Goal: Find specific page/section: Find specific page/section

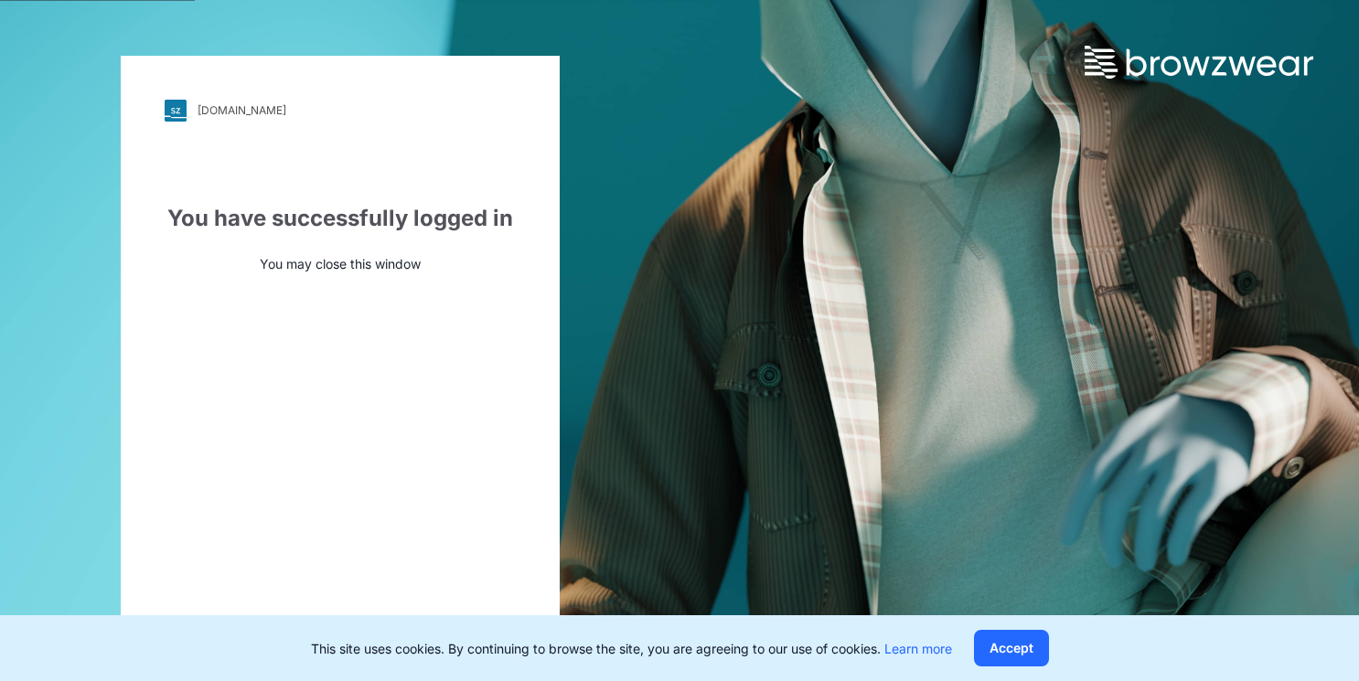
click at [234, 110] on div "[DOMAIN_NAME]" at bounding box center [242, 110] width 89 height 14
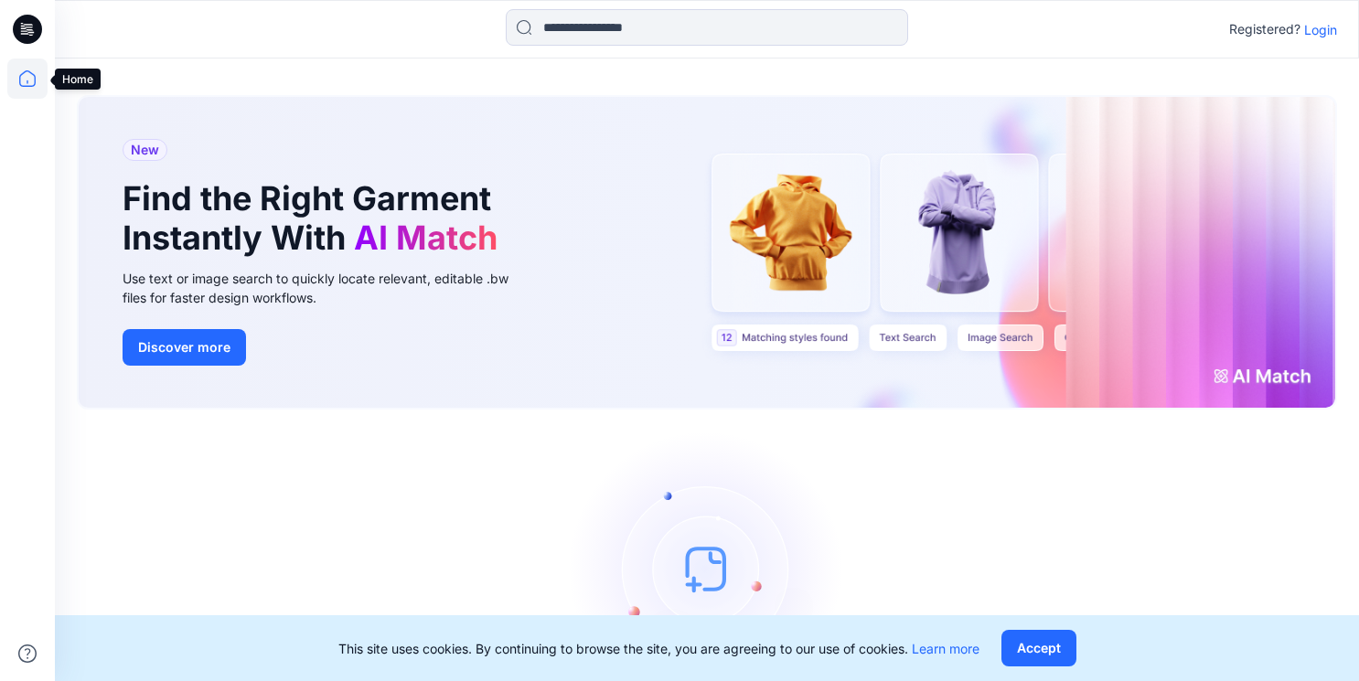
click at [34, 80] on icon at bounding box center [27, 78] width 16 height 16
click at [26, 28] on icon at bounding box center [23, 28] width 5 height 1
click at [1319, 30] on p "Login" at bounding box center [1320, 29] width 33 height 19
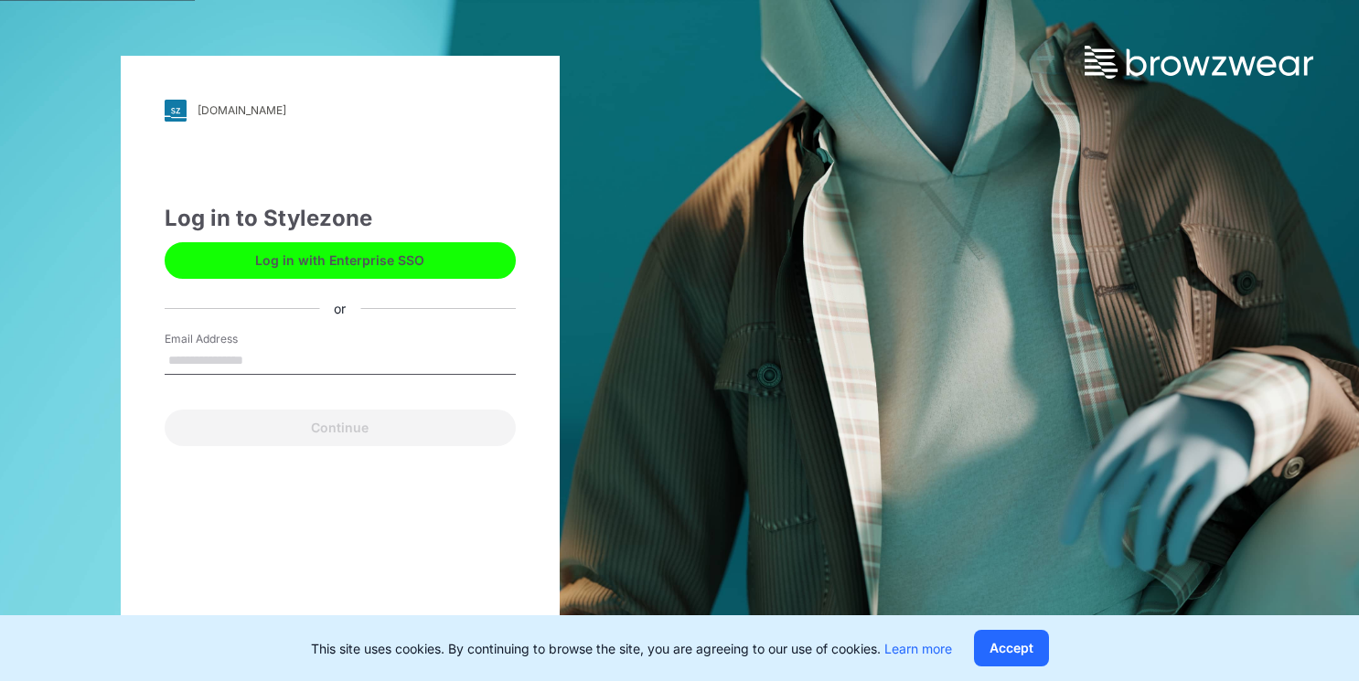
click at [206, 361] on input "Email Address" at bounding box center [340, 360] width 351 height 27
type input "**********"
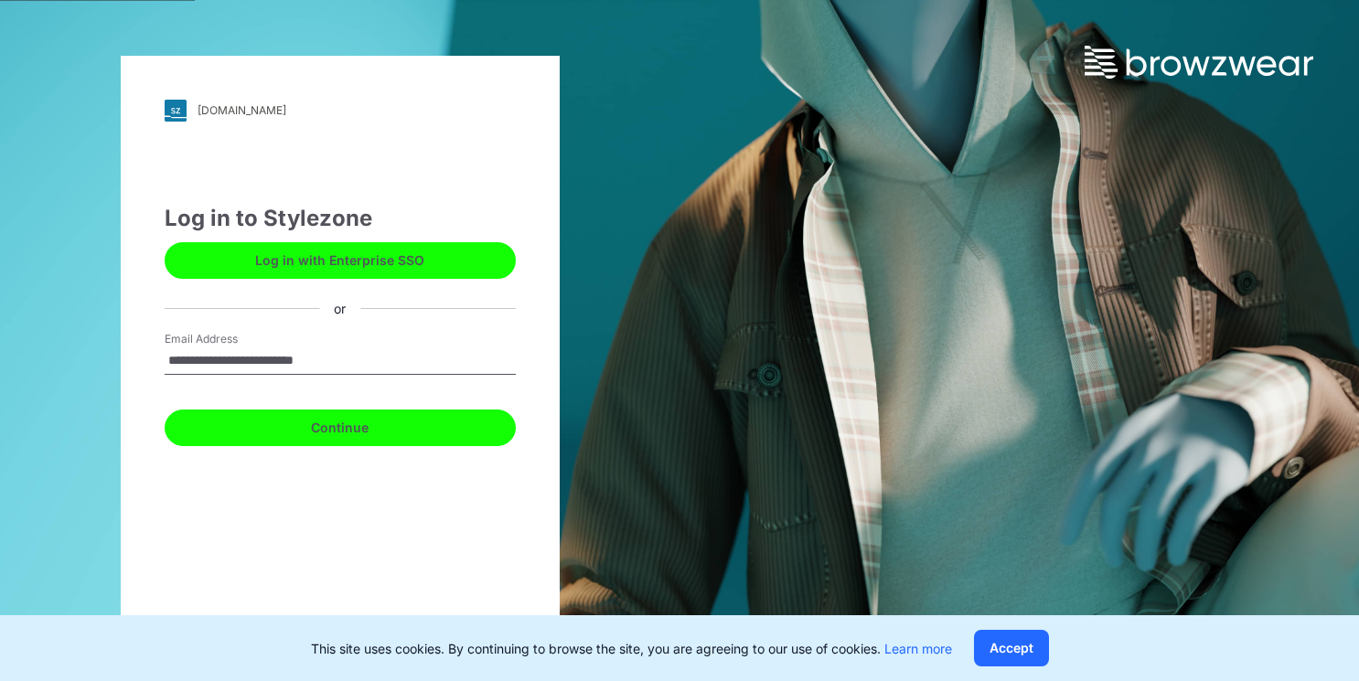
click at [328, 428] on button "Continue" at bounding box center [340, 428] width 351 height 37
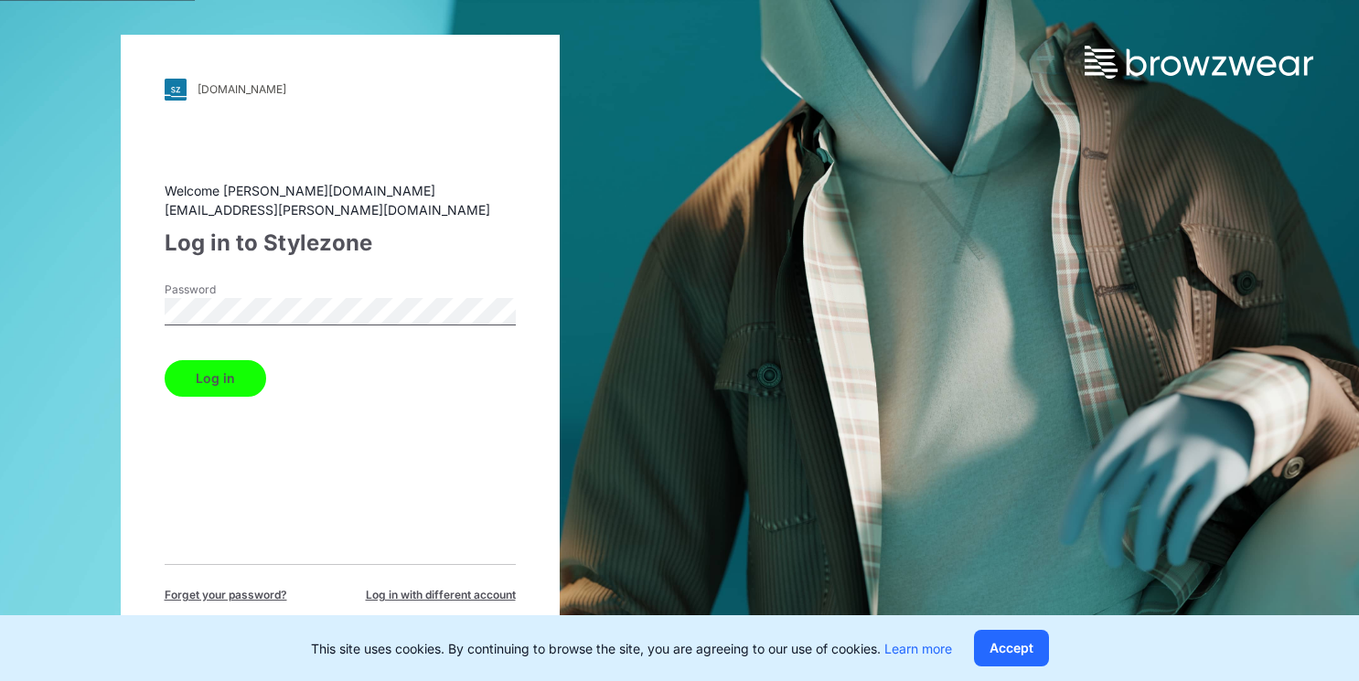
click at [165, 360] on button "Log in" at bounding box center [215, 378] width 101 height 37
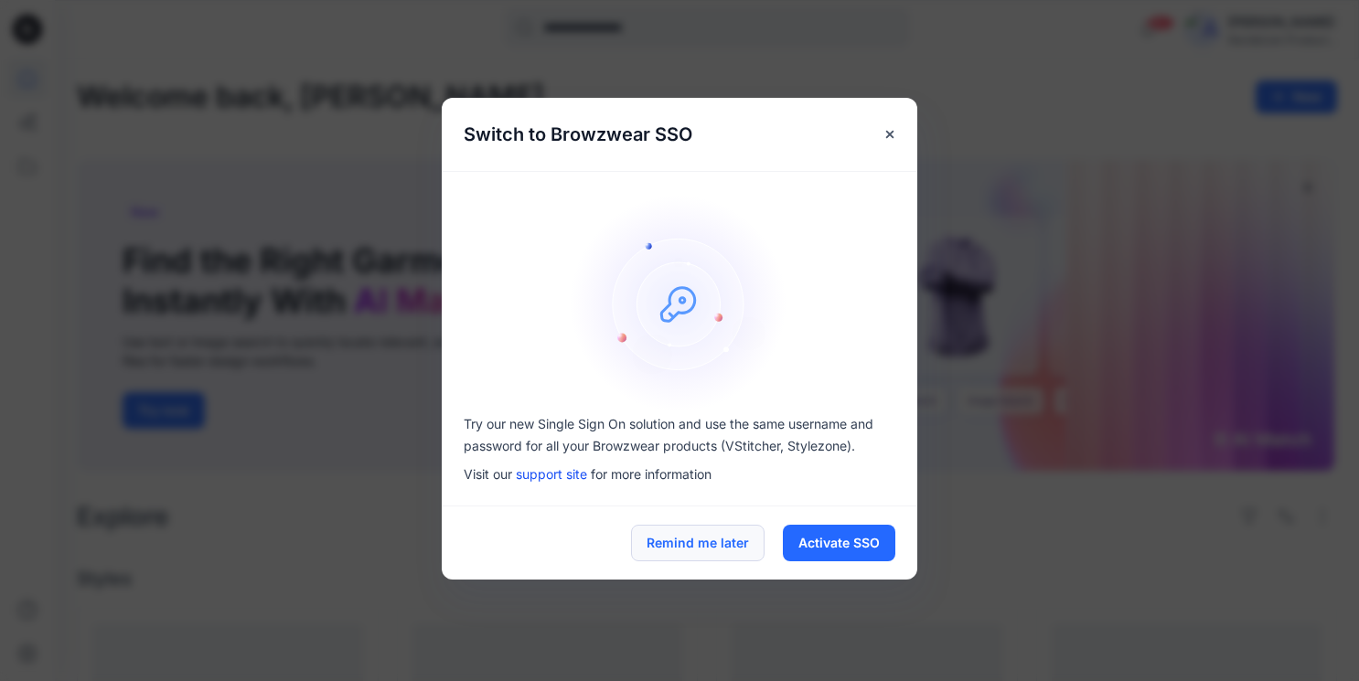
click at [675, 541] on button "Remind me later" at bounding box center [697, 543] width 133 height 37
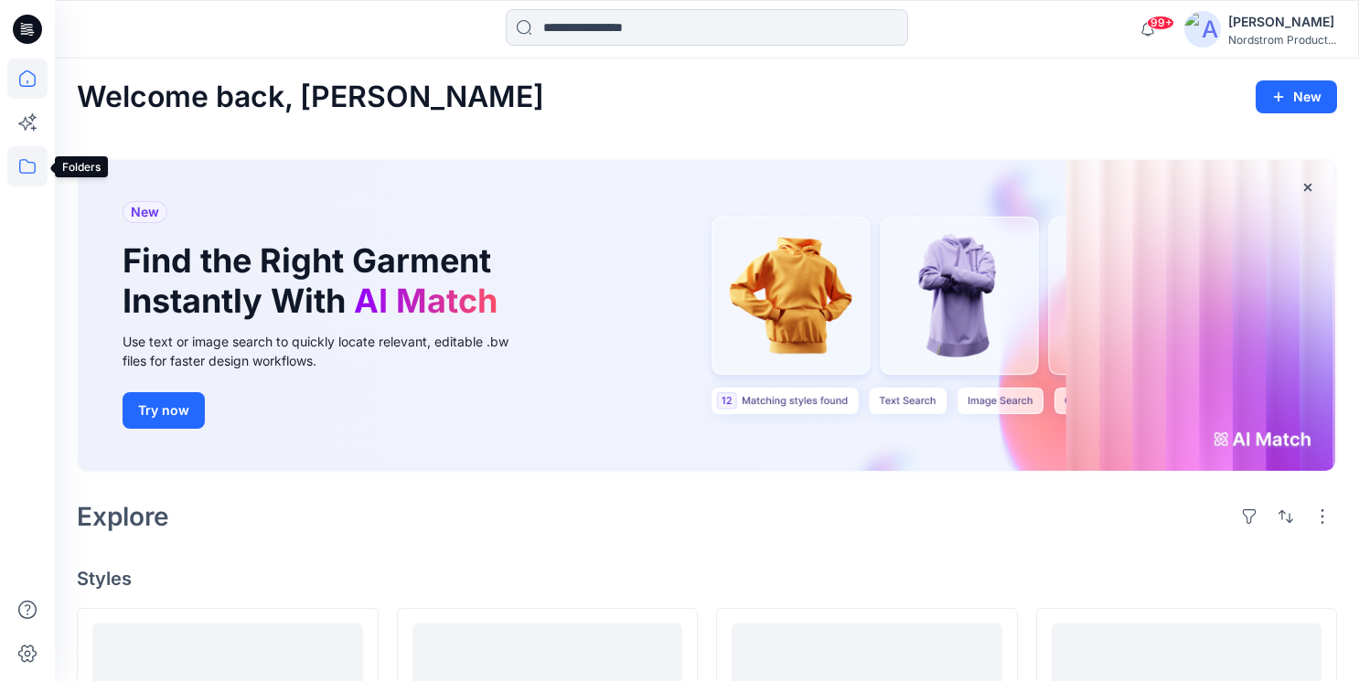
click at [25, 168] on icon at bounding box center [27, 166] width 40 height 40
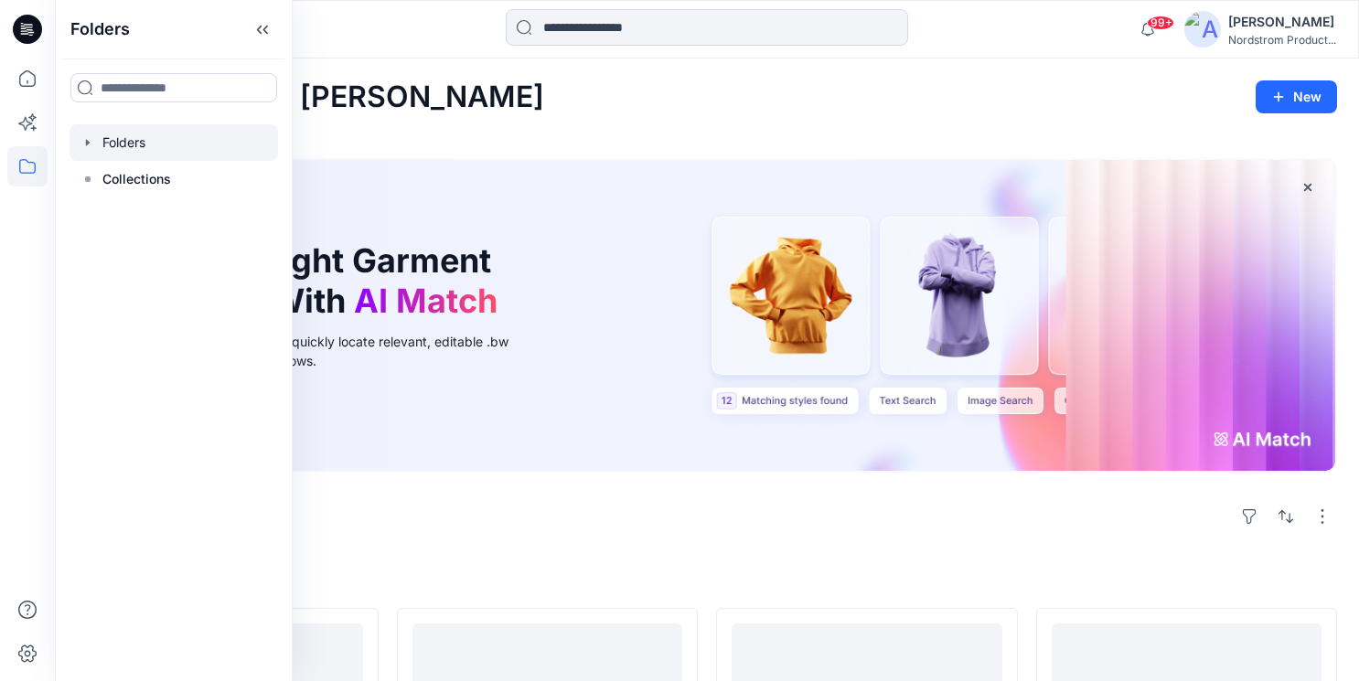
click at [130, 139] on div at bounding box center [173, 142] width 208 height 37
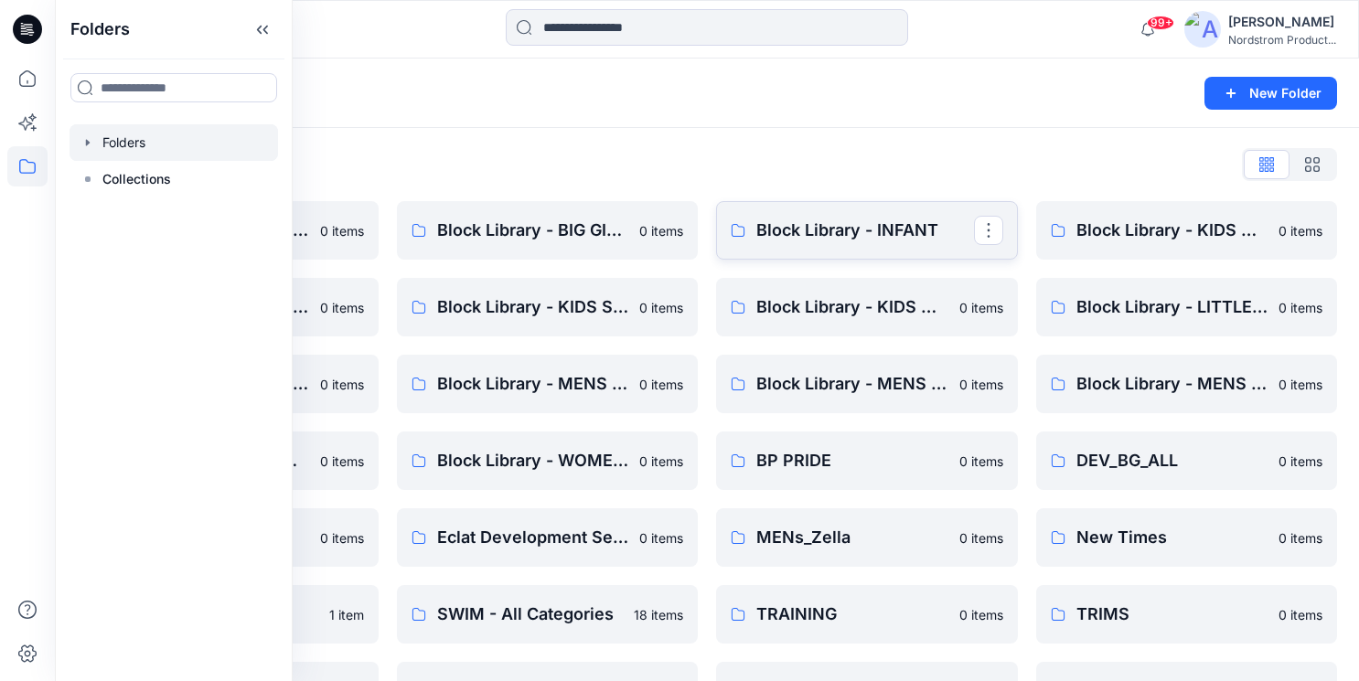
click at [814, 230] on p "Block Library - INFANT" at bounding box center [865, 231] width 218 height 26
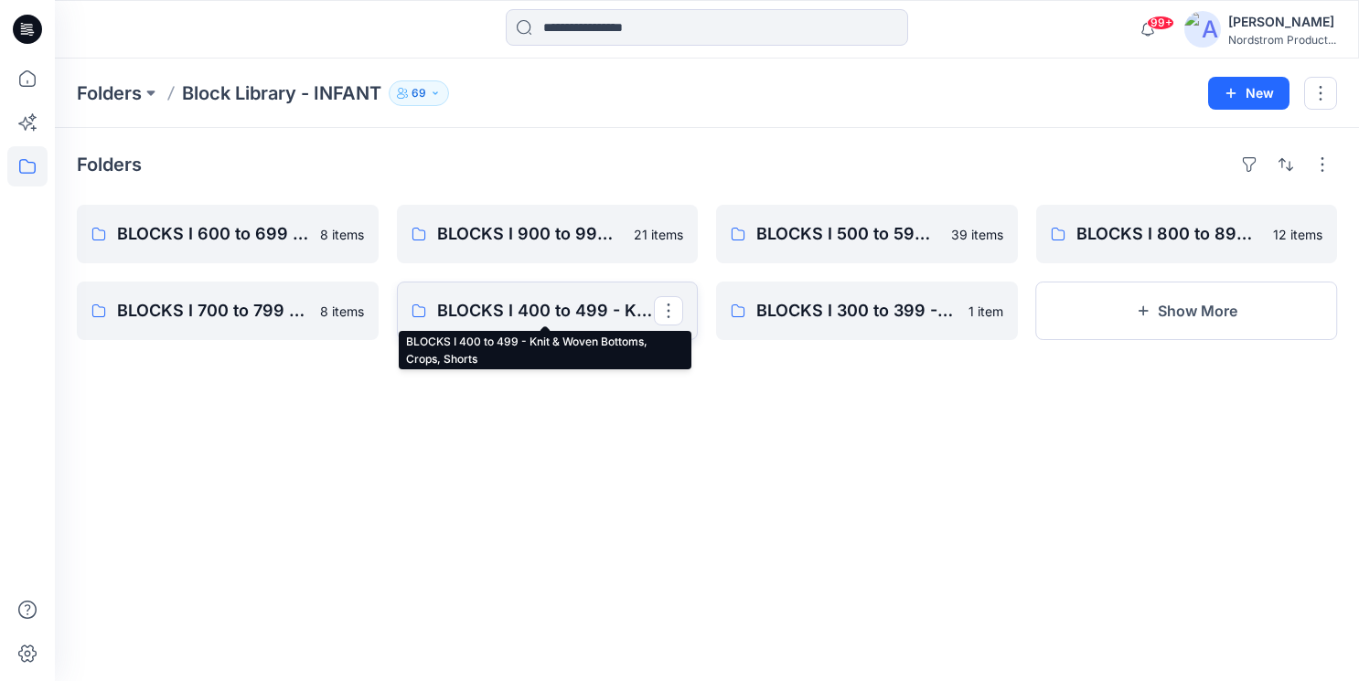
click at [532, 309] on p "BLOCKS I 400 to 499 - Knit & Woven Bottoms, Crops, Shorts" at bounding box center [546, 311] width 218 height 26
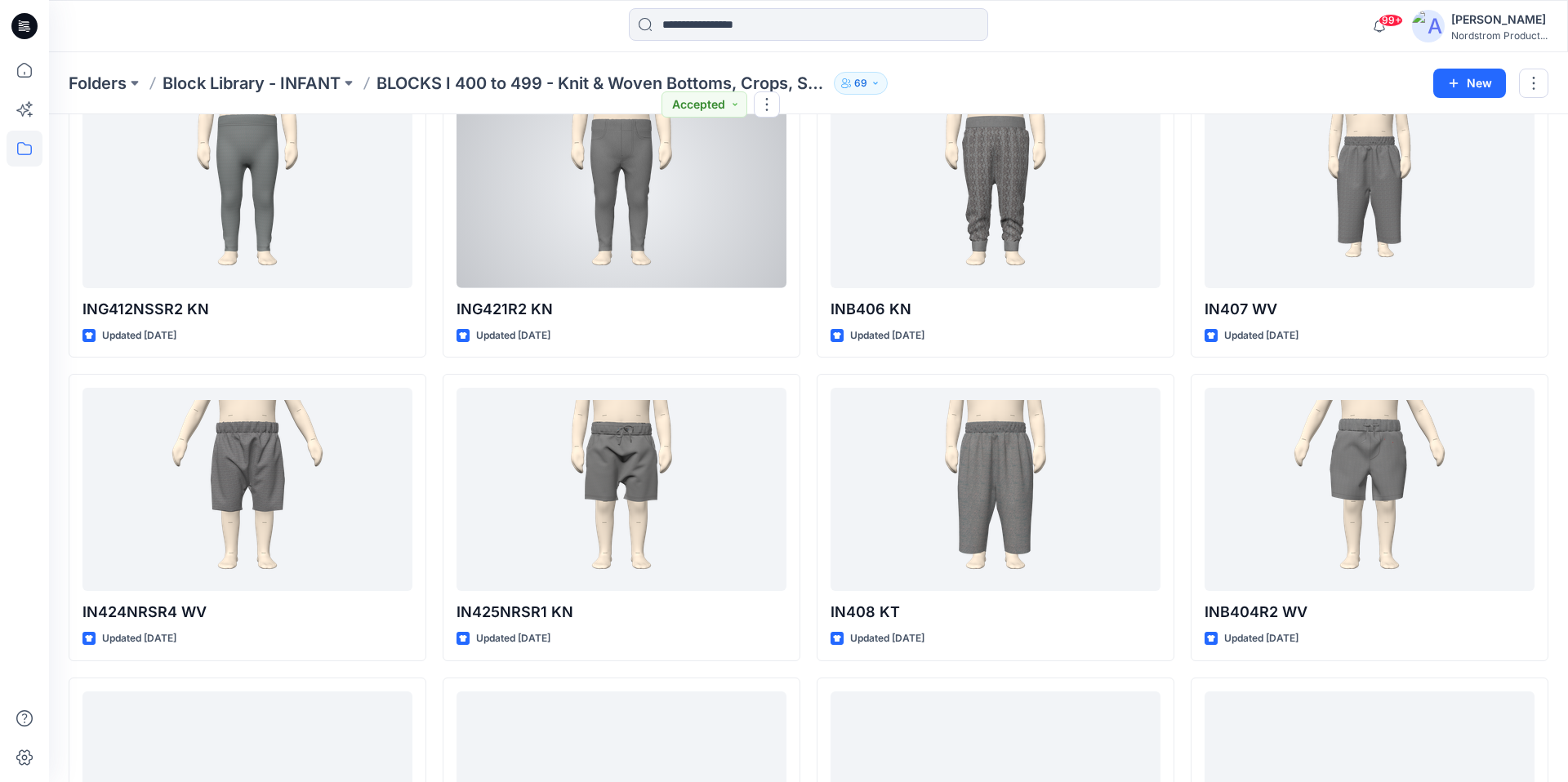
scroll to position [720, 0]
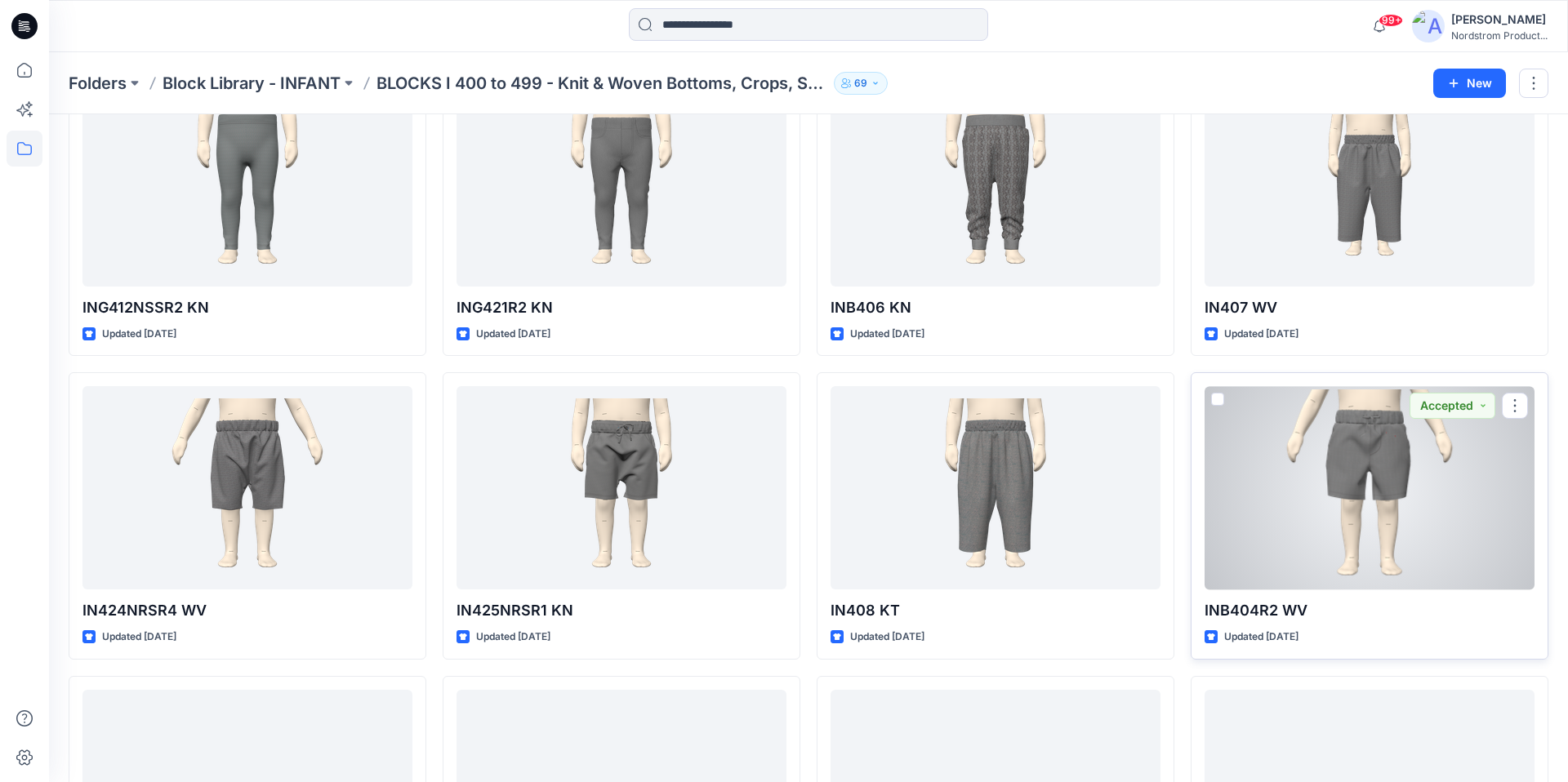
click at [1213, 470] on div at bounding box center [1369, 487] width 329 height 204
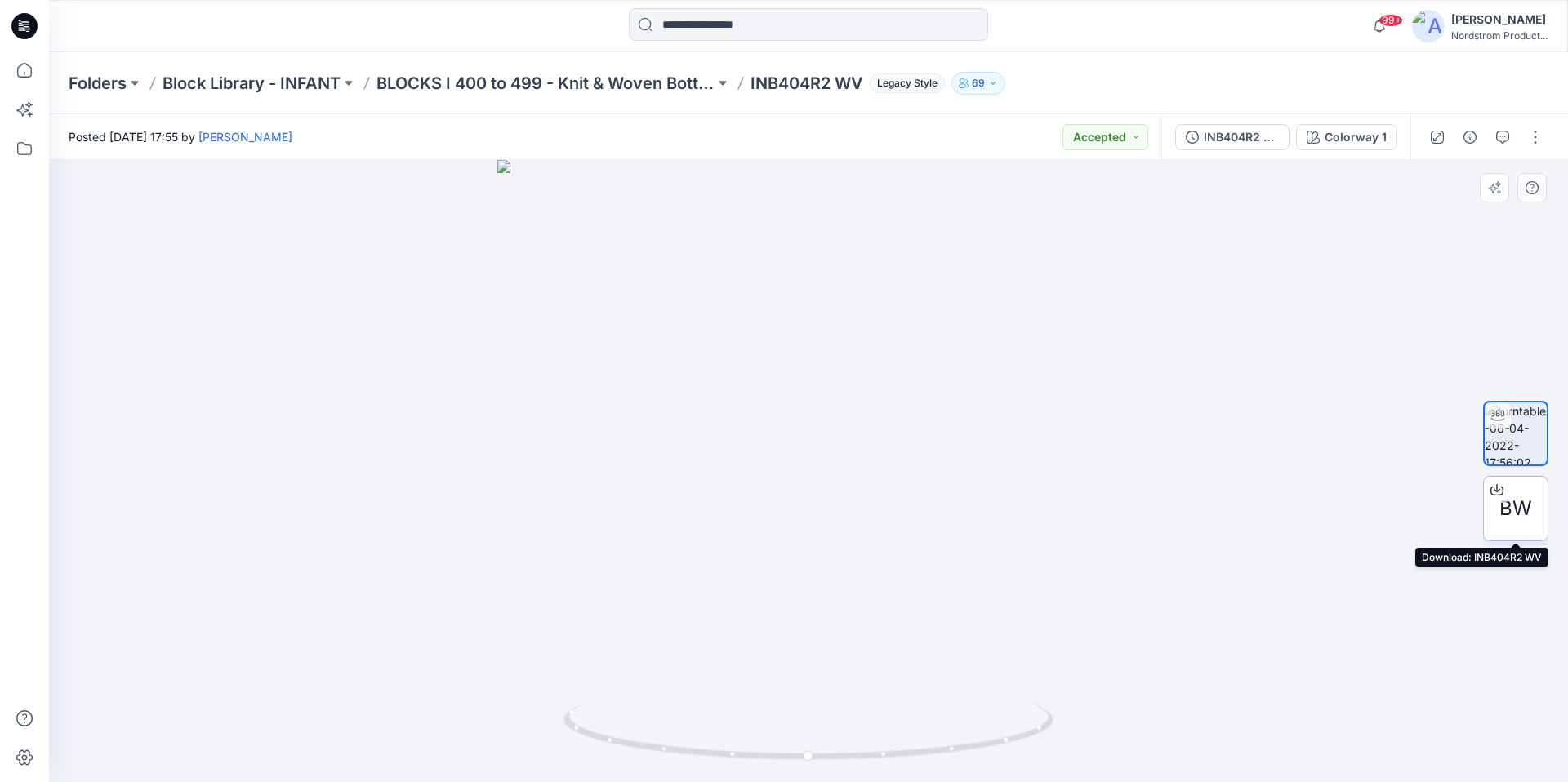
click at [1213, 510] on span "BW" at bounding box center [1515, 508] width 33 height 29
